Goal: Complete application form

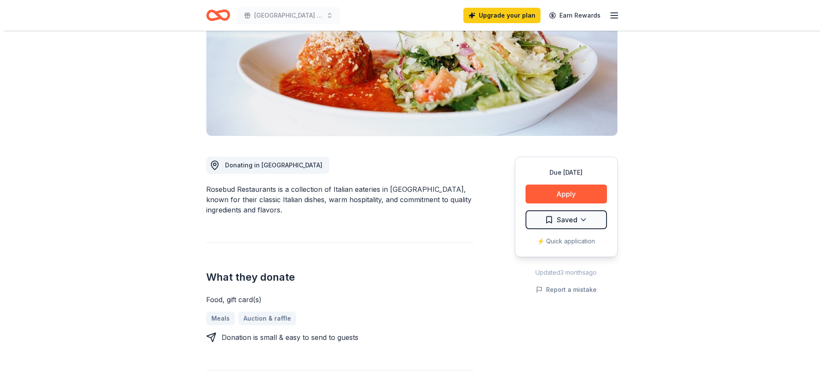
scroll to position [143, 0]
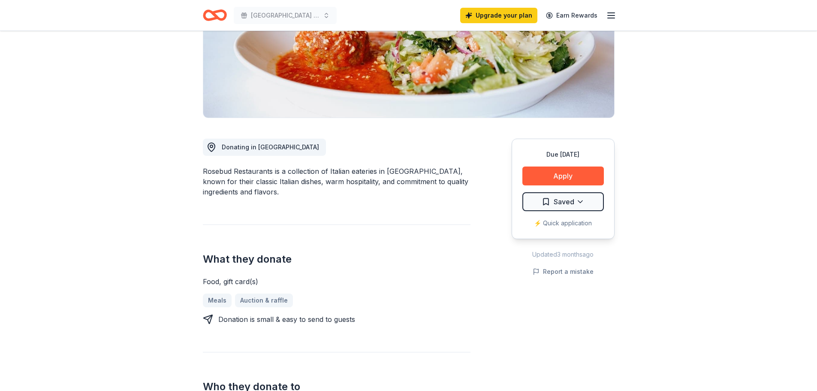
click at [543, 167] on button "Apply" at bounding box center [562, 175] width 81 height 19
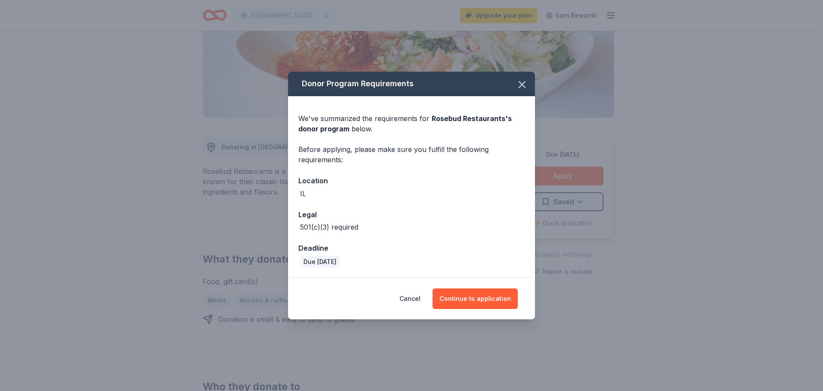
click at [466, 298] on button "Continue to application" at bounding box center [475, 298] width 85 height 21
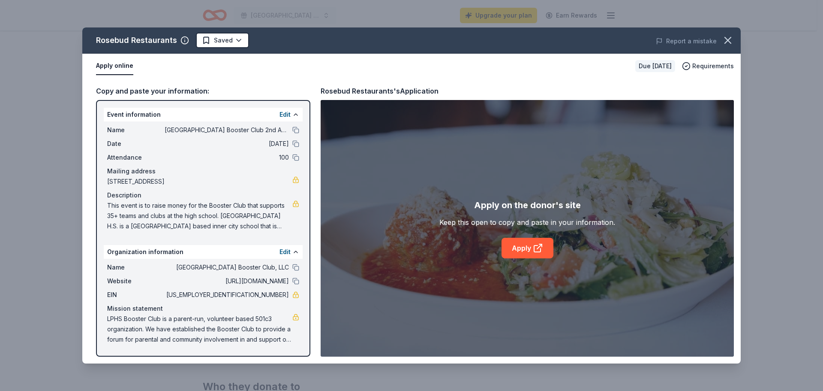
click at [113, 68] on button "Apply online" at bounding box center [114, 66] width 37 height 18
click at [111, 67] on button "Apply online" at bounding box center [114, 66] width 37 height 18
click at [116, 67] on button "Apply online" at bounding box center [114, 66] width 37 height 18
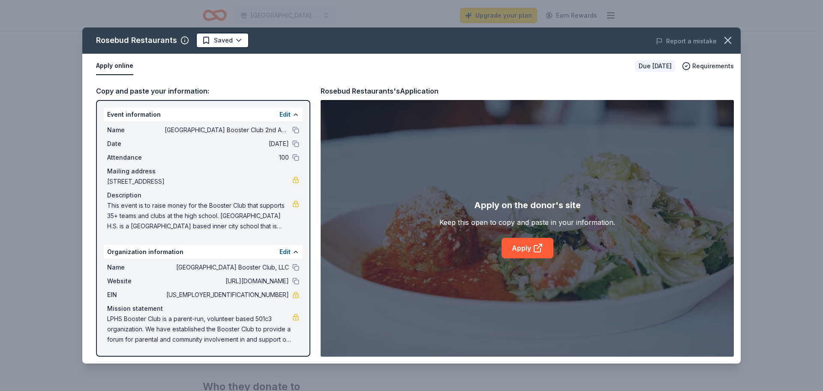
click at [516, 246] on link "Apply" at bounding box center [528, 248] width 52 height 21
